Goal: Transaction & Acquisition: Purchase product/service

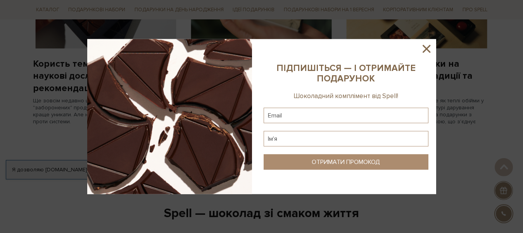
scroll to position [680, 0]
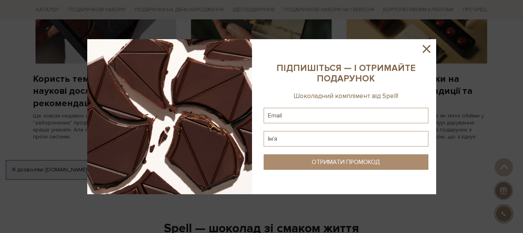
click at [424, 47] on icon at bounding box center [426, 48] width 13 height 13
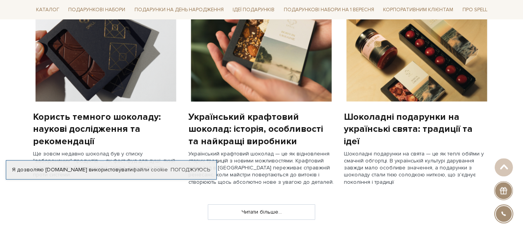
scroll to position [640, 0]
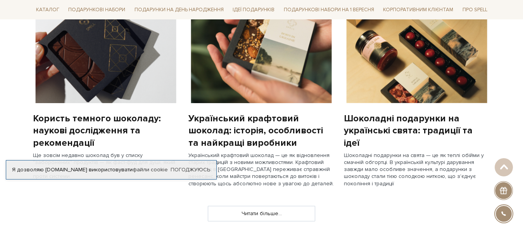
click at [403, 52] on img at bounding box center [417, 48] width 146 height 110
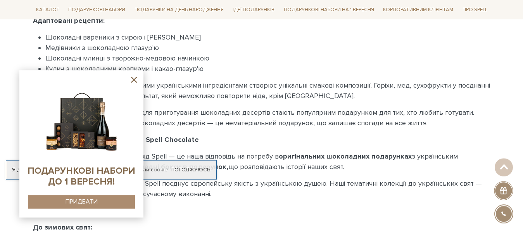
scroll to position [1820, 0]
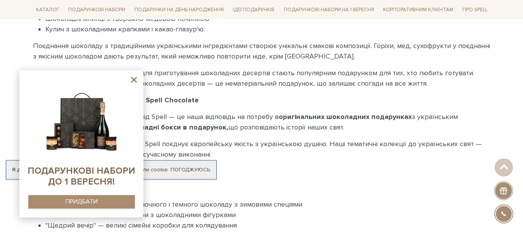
click at [137, 80] on icon at bounding box center [134, 80] width 10 height 10
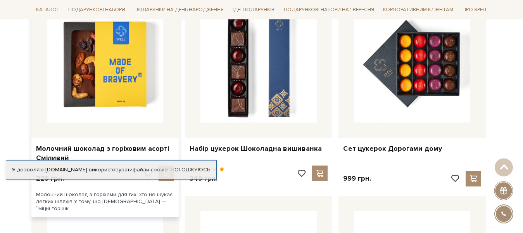
scroll to position [3007, 0]
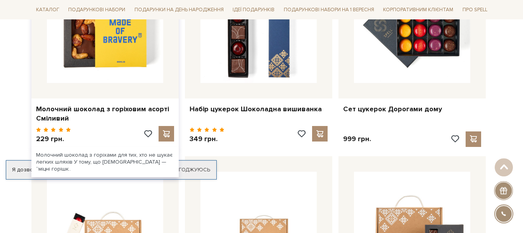
click at [100, 57] on img at bounding box center [105, 25] width 116 height 116
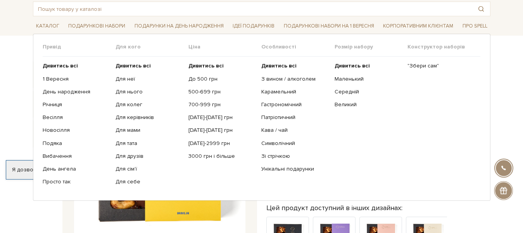
scroll to position [40, 0]
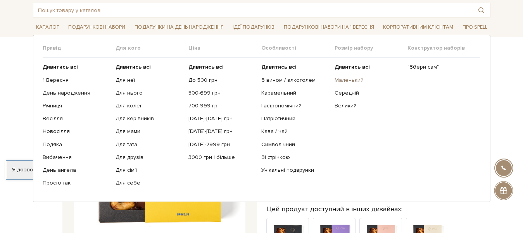
click at [352, 78] on link "Маленький" at bounding box center [368, 80] width 67 height 7
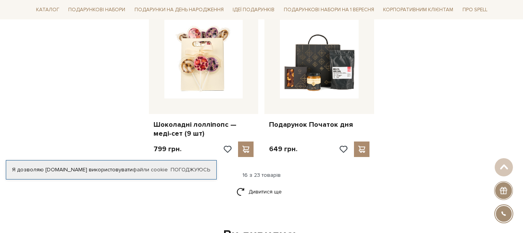
scroll to position [917, 0]
